Goal: Navigation & Orientation: Find specific page/section

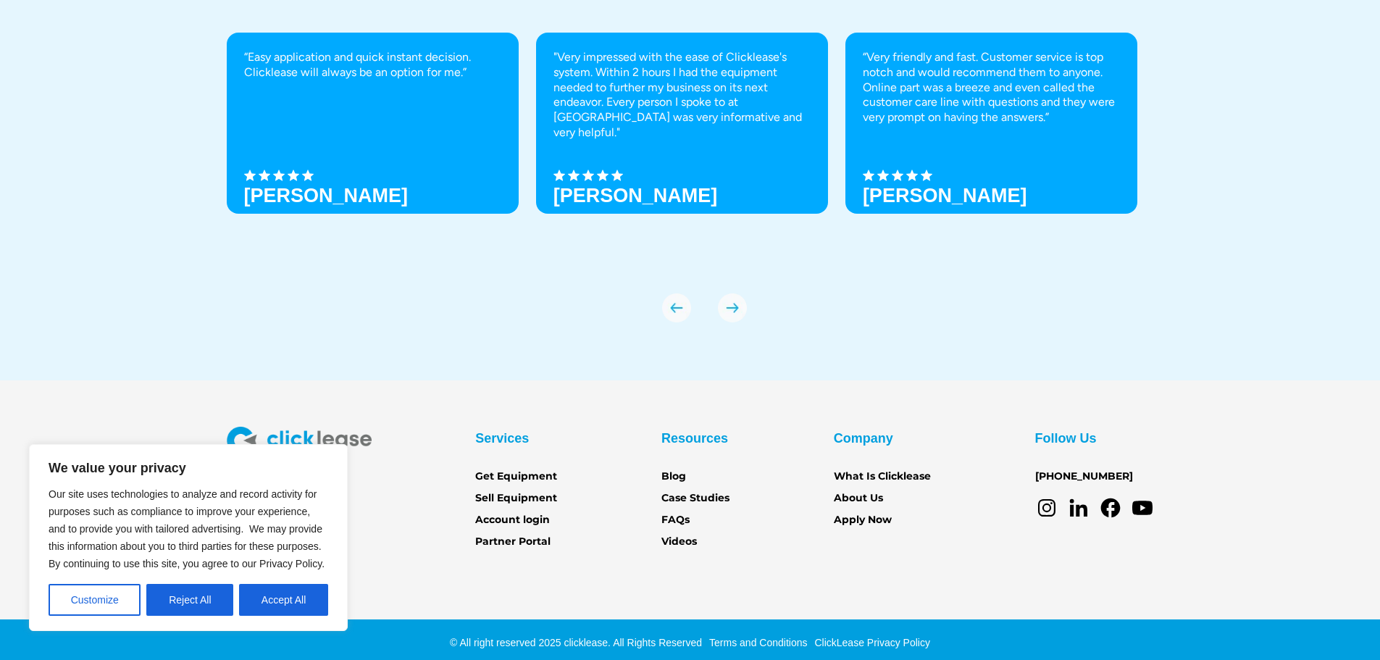
scroll to position [5060, 0]
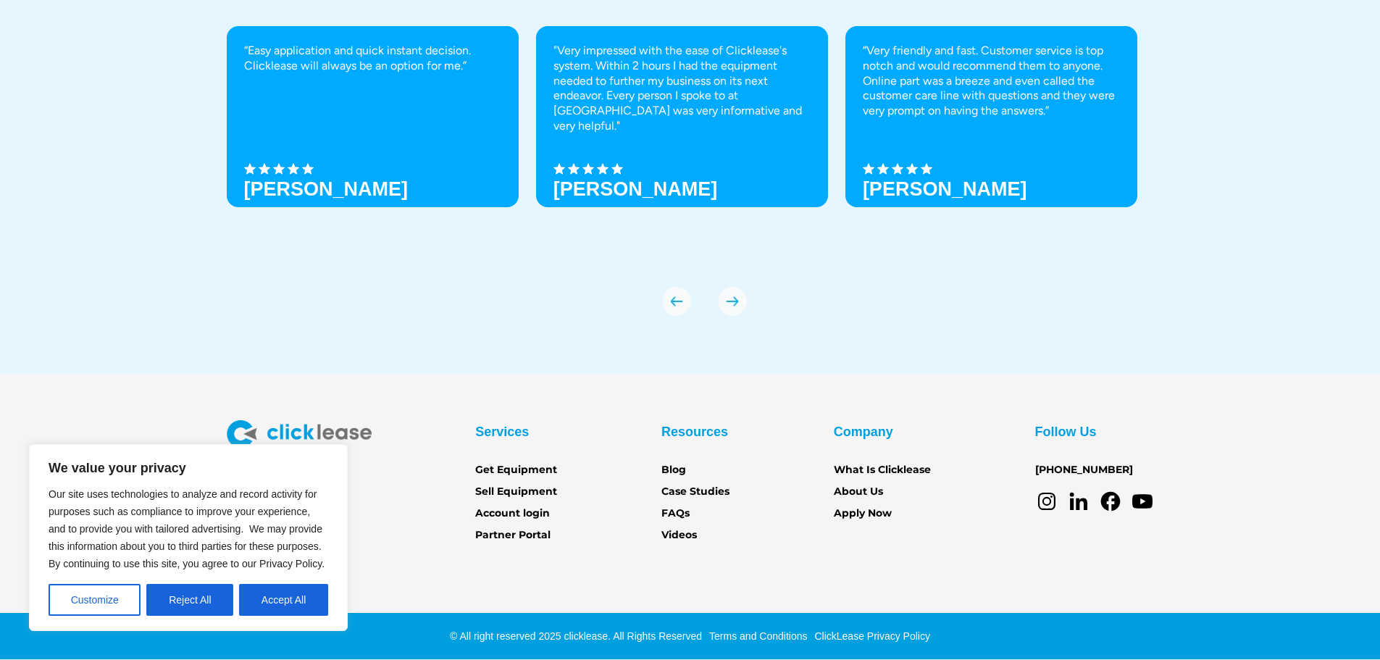
click at [264, 350] on div "We Love Our Customers “Easy application and quick instant decision. Clicklease …" at bounding box center [690, 123] width 927 height 501
drag, startPoint x: 277, startPoint y: 471, endPoint x: 307, endPoint y: 279, distance: 194.9
click at [426, 369] on div "We Love Our Customers “Easy application and quick instant decision. Clicklease …" at bounding box center [690, 123] width 927 height 501
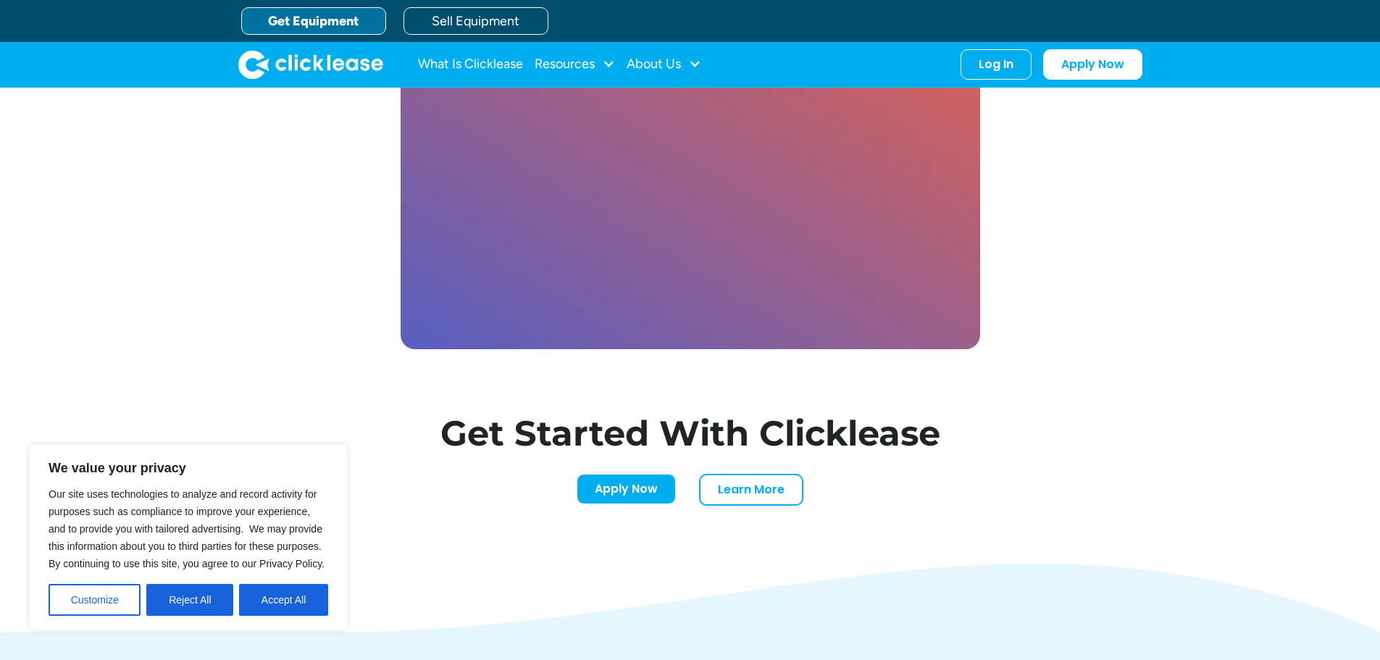
scroll to position [4119, 0]
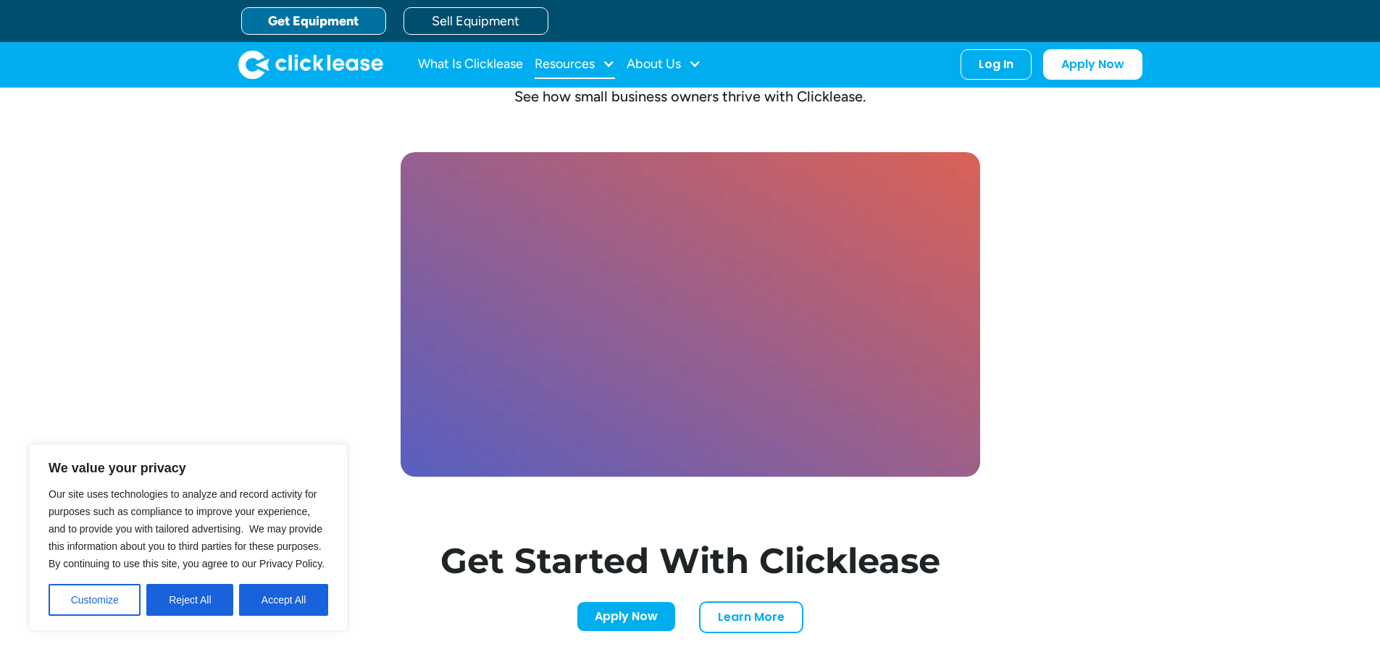
click at [608, 60] on div at bounding box center [608, 63] width 13 height 13
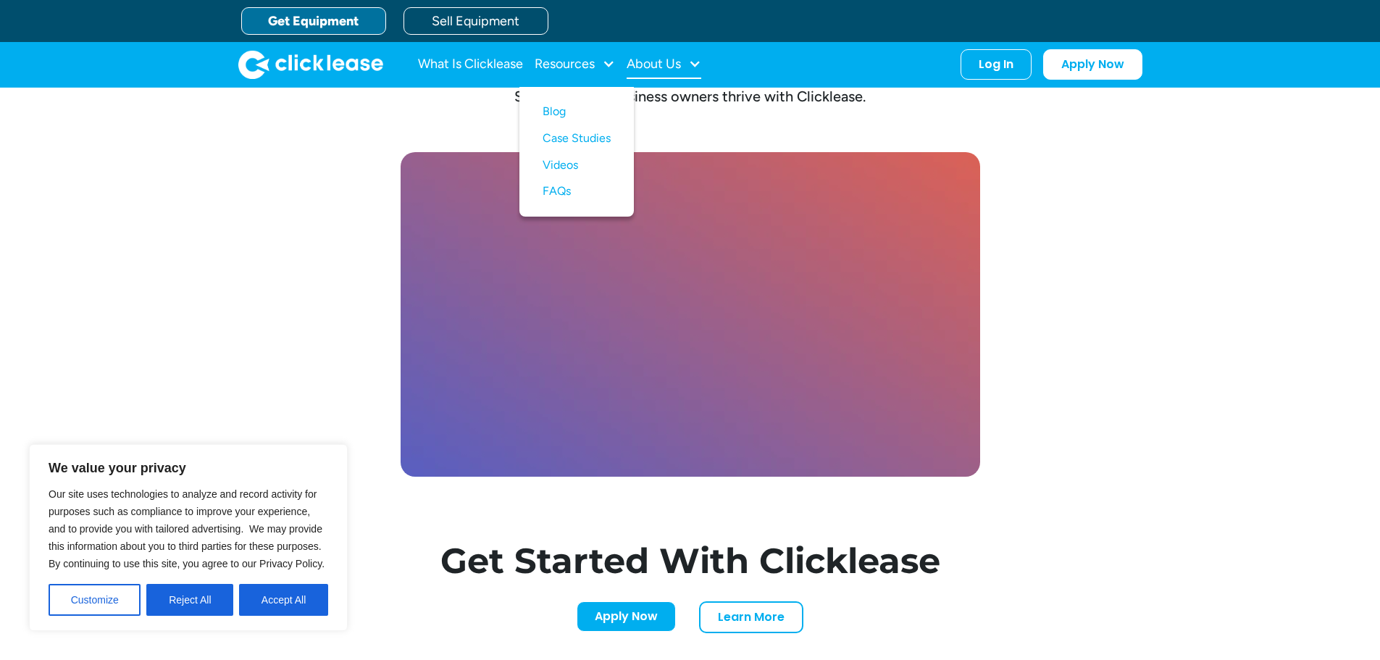
click at [699, 59] on div at bounding box center [694, 63] width 13 height 13
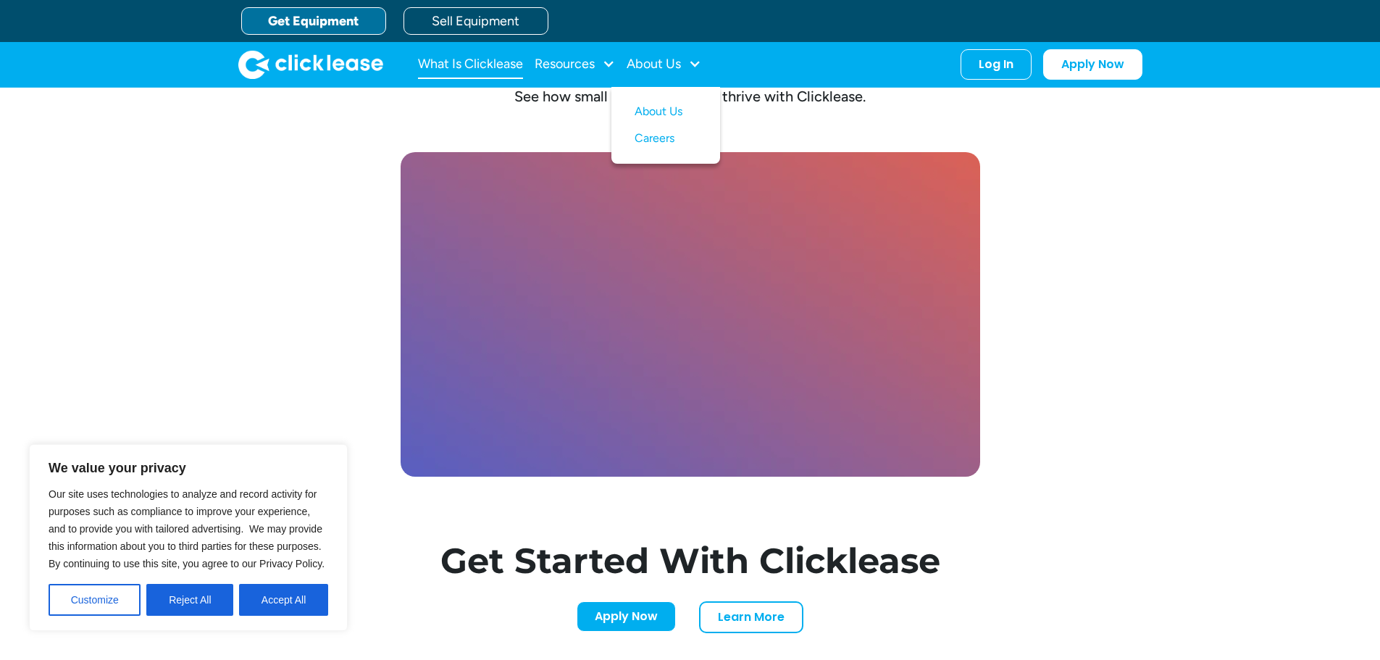
click at [502, 58] on link "What Is Clicklease" at bounding box center [470, 64] width 105 height 29
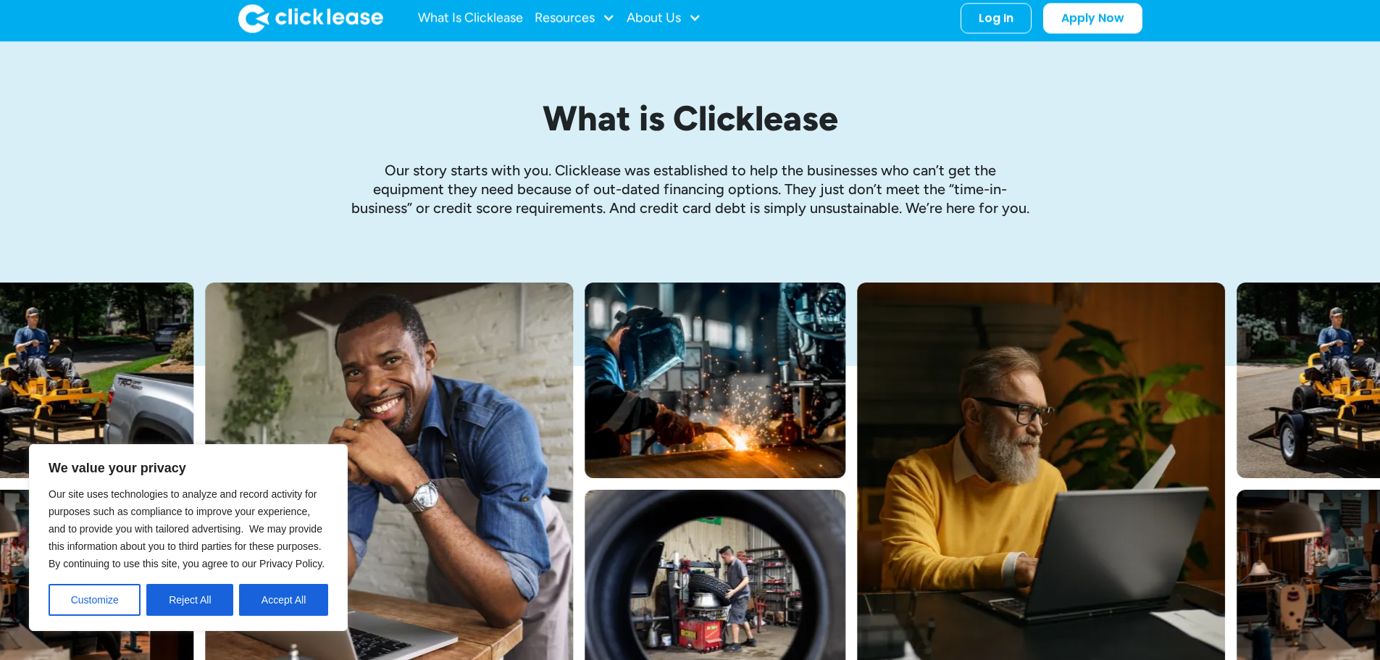
scroll to position [72, 0]
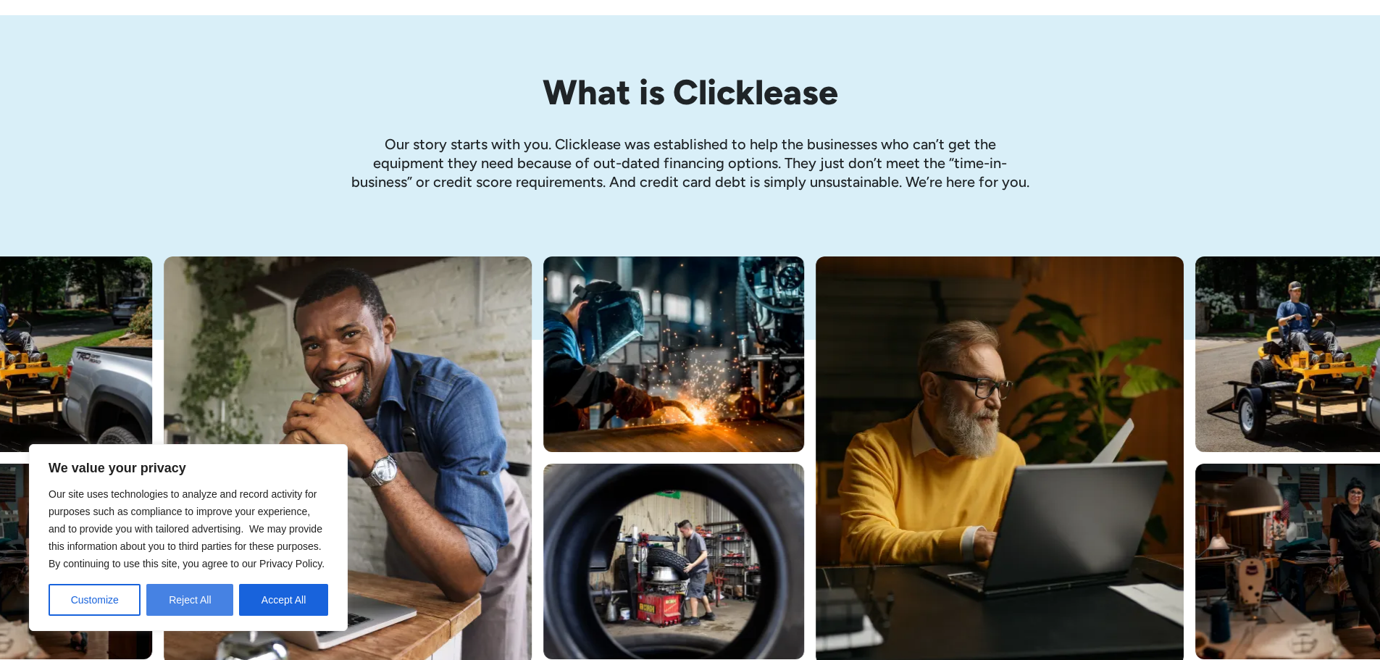
click at [159, 611] on button "Reject All" at bounding box center [189, 600] width 87 height 32
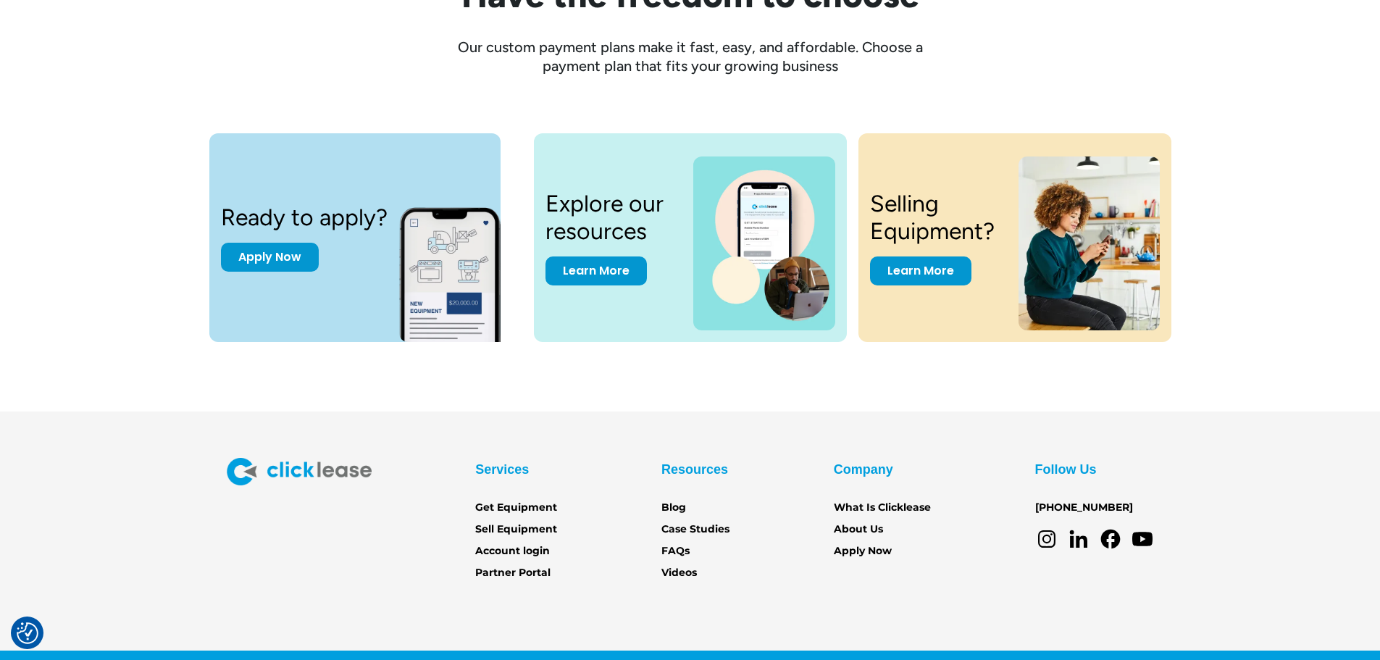
scroll to position [1959, 0]
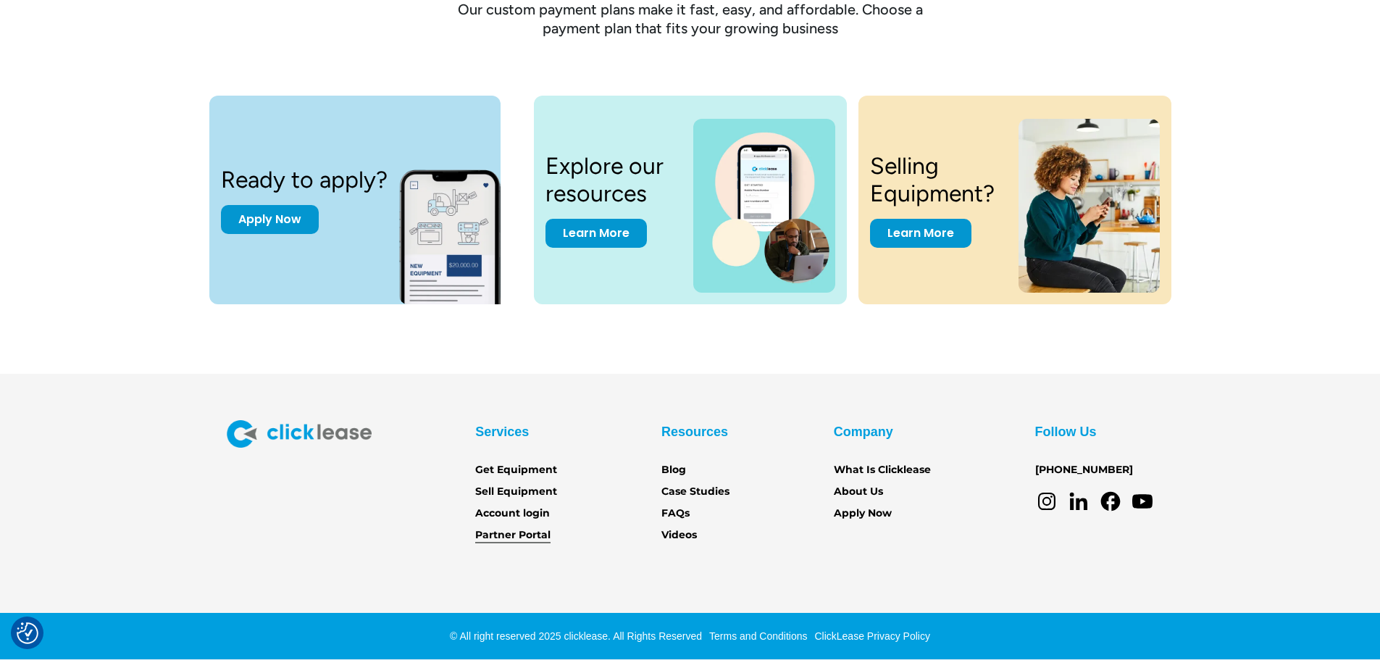
click at [518, 537] on link "Partner Portal" at bounding box center [512, 535] width 75 height 16
click at [864, 490] on link "About Us" at bounding box center [858, 492] width 49 height 16
